Goal: Navigation & Orientation: Find specific page/section

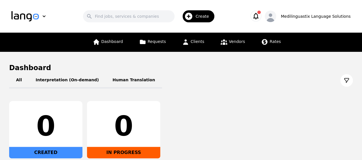
click at [260, 15] on icon "button" at bounding box center [256, 16] width 8 height 8
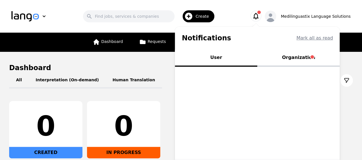
click at [304, 57] on button "Organization" at bounding box center [298, 58] width 82 height 17
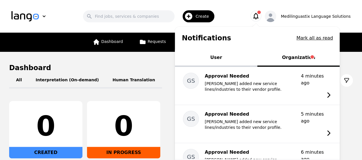
click at [302, 58] on button "Organization" at bounding box center [298, 58] width 82 height 17
click at [318, 37] on button "Mark all as read" at bounding box center [314, 38] width 37 height 7
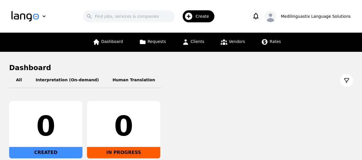
click at [259, 14] on icon "button" at bounding box center [255, 16] width 5 height 7
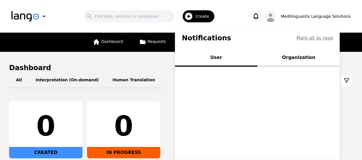
click at [304, 57] on button "Organization" at bounding box center [298, 58] width 82 height 17
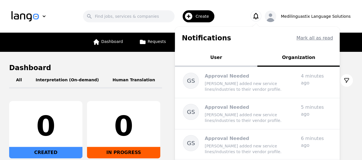
click at [153, 63] on h1 "Dashboard" at bounding box center [181, 67] width 344 height 9
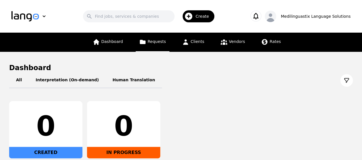
click at [149, 40] on link "Requests" at bounding box center [153, 42] width 34 height 19
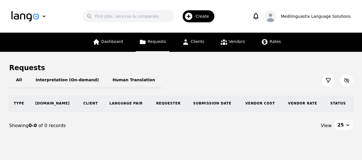
click at [344, 81] on icon "button" at bounding box center [346, 80] width 5 height 4
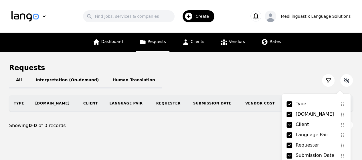
click at [344, 81] on icon "button" at bounding box center [346, 80] width 5 height 4
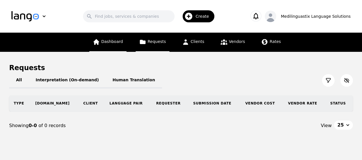
click at [114, 41] on span "Dashboard" at bounding box center [112, 41] width 22 height 5
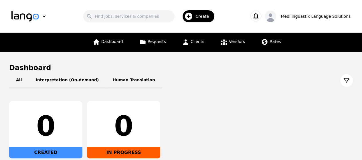
click at [259, 15] on icon "button" at bounding box center [255, 16] width 5 height 7
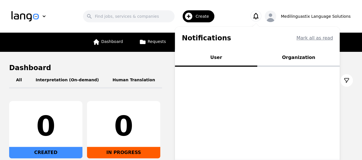
click at [302, 59] on button "Organization" at bounding box center [298, 58] width 82 height 17
